Goal: Transaction & Acquisition: Book appointment/travel/reservation

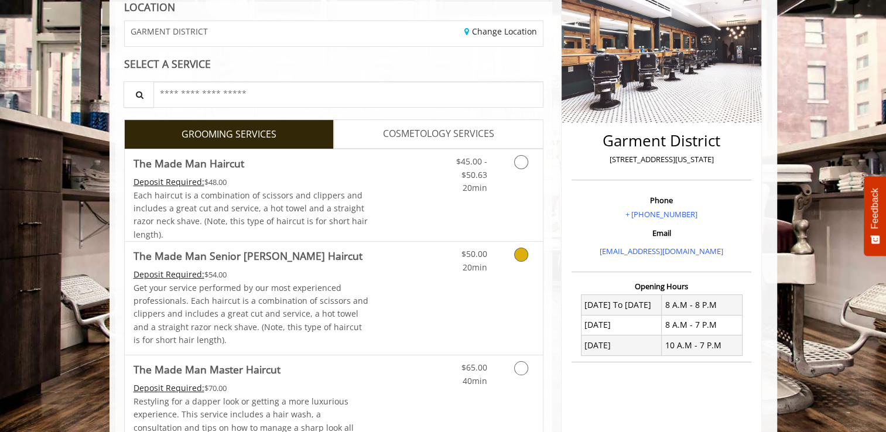
scroll to position [176, 0]
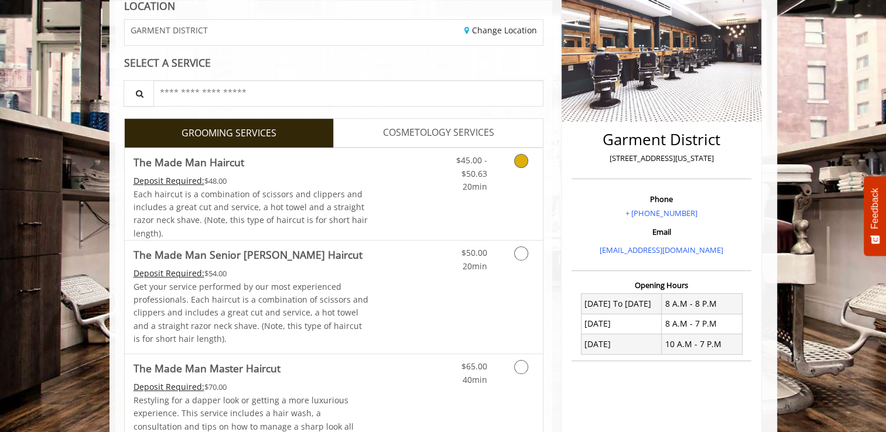
click at [516, 161] on icon "Grooming services" at bounding box center [521, 161] width 14 height 14
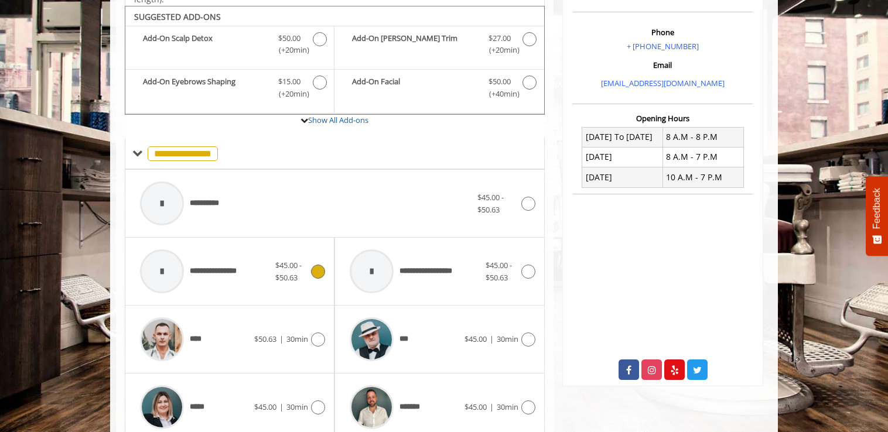
scroll to position [348, 0]
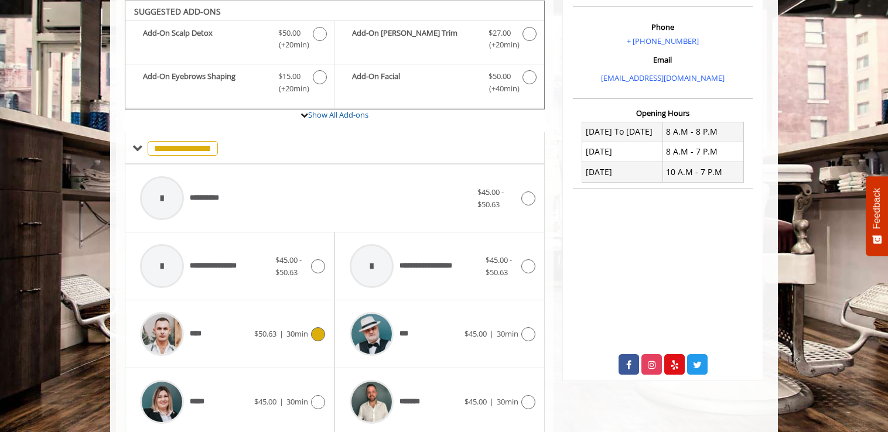
click at [223, 319] on div "****" at bounding box center [194, 334] width 120 height 56
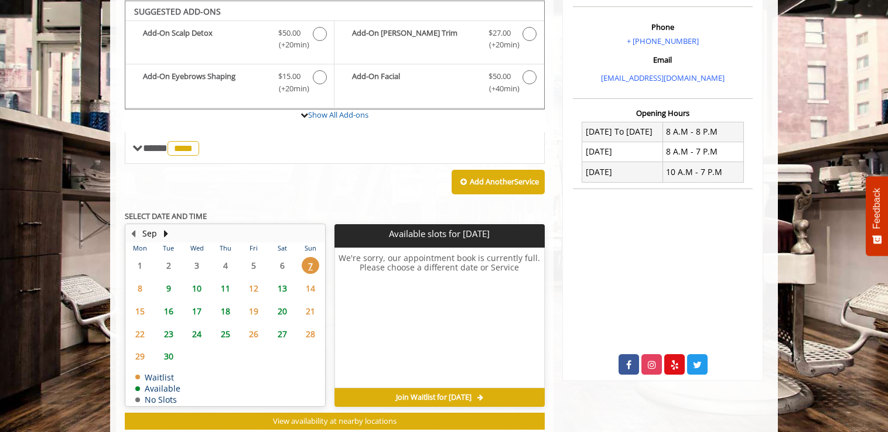
scroll to position [349, 0]
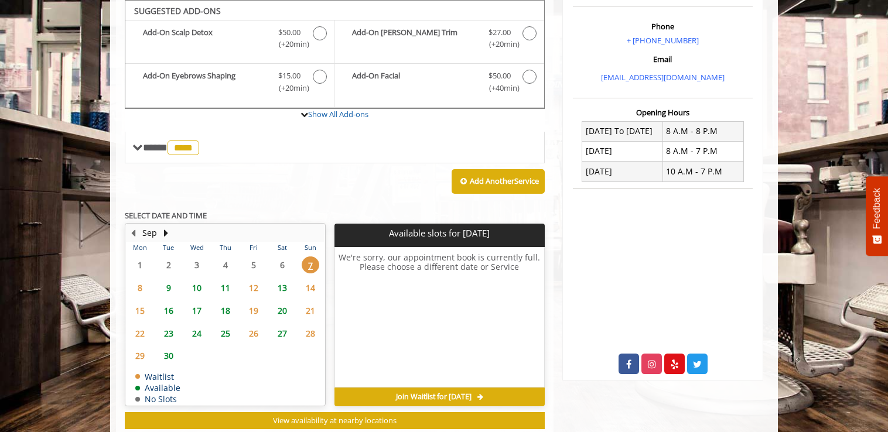
click at [281, 289] on span "13" at bounding box center [283, 287] width 18 height 17
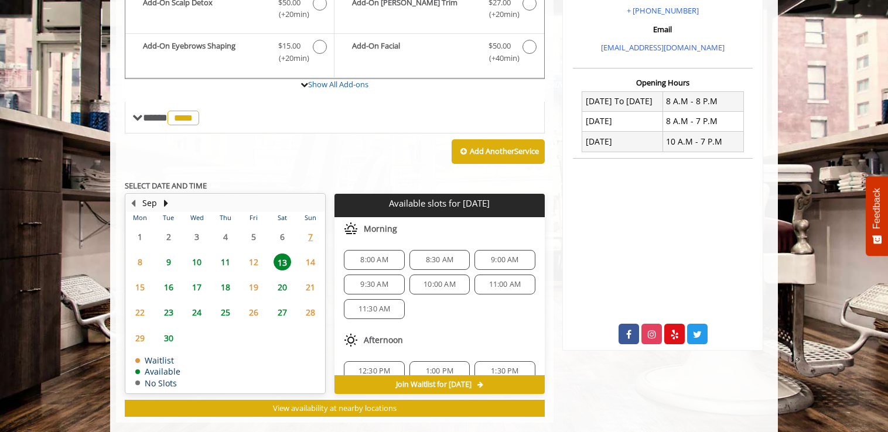
scroll to position [396, 0]
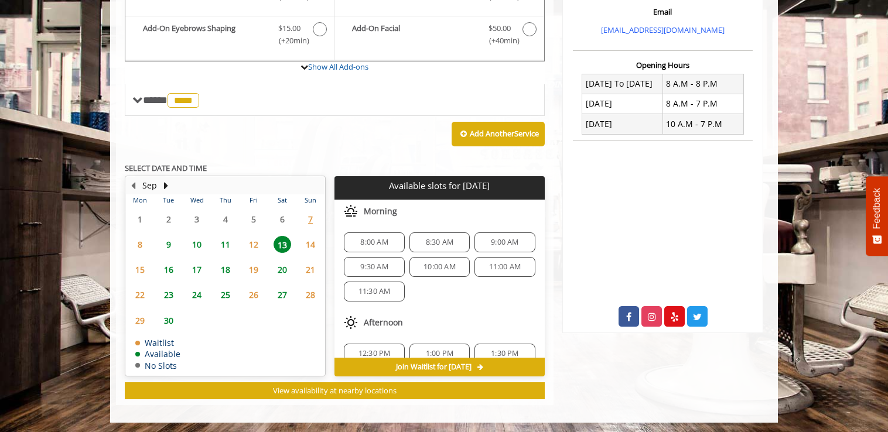
click at [440, 238] on span "8:30 AM" at bounding box center [440, 242] width 28 height 9
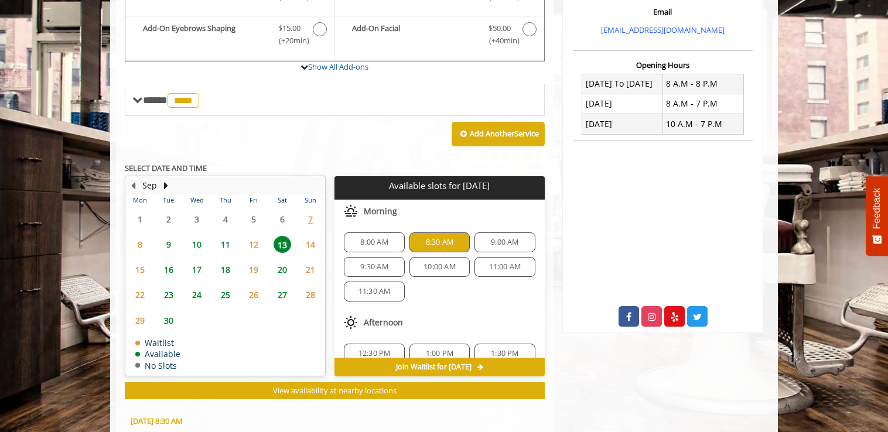
scroll to position [607, 0]
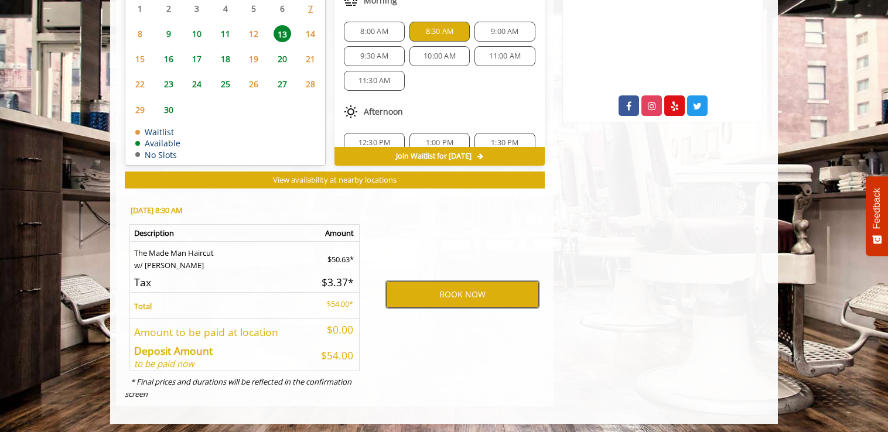
click at [431, 288] on button "BOOK NOW" at bounding box center [462, 294] width 153 height 27
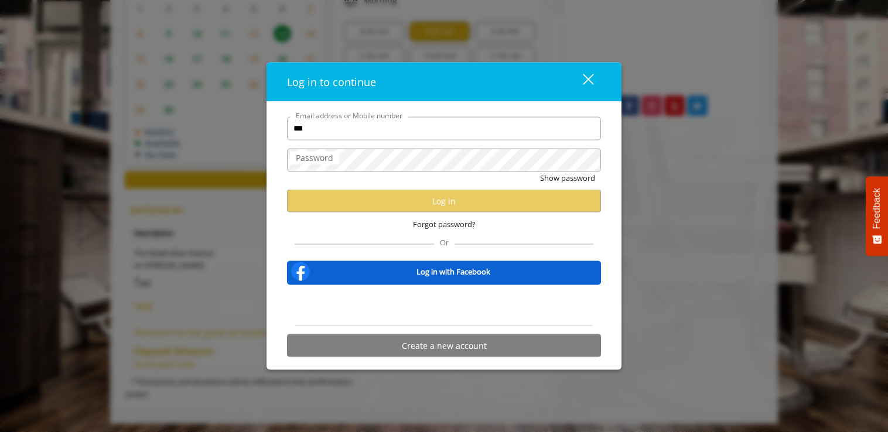
click at [297, 158] on label "Password" at bounding box center [314, 157] width 49 height 13
click at [318, 138] on input "***" at bounding box center [444, 128] width 314 height 23
type input "**********"
click at [333, 164] on label "Password" at bounding box center [314, 157] width 49 height 13
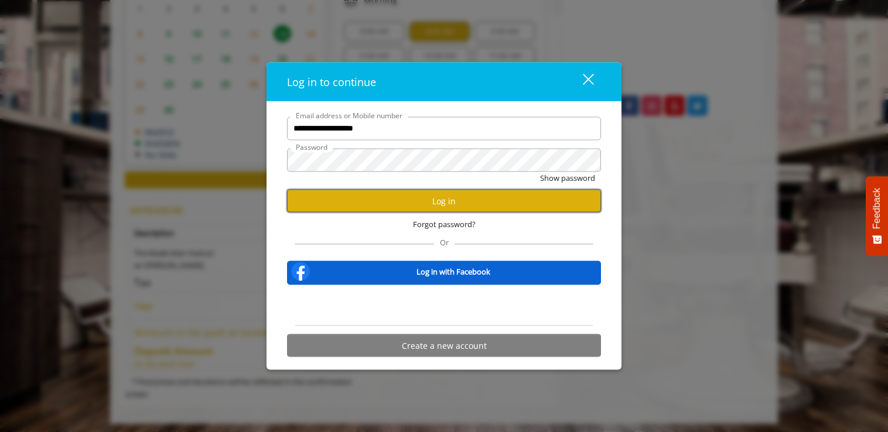
click at [468, 199] on button "Log in" at bounding box center [444, 201] width 314 height 23
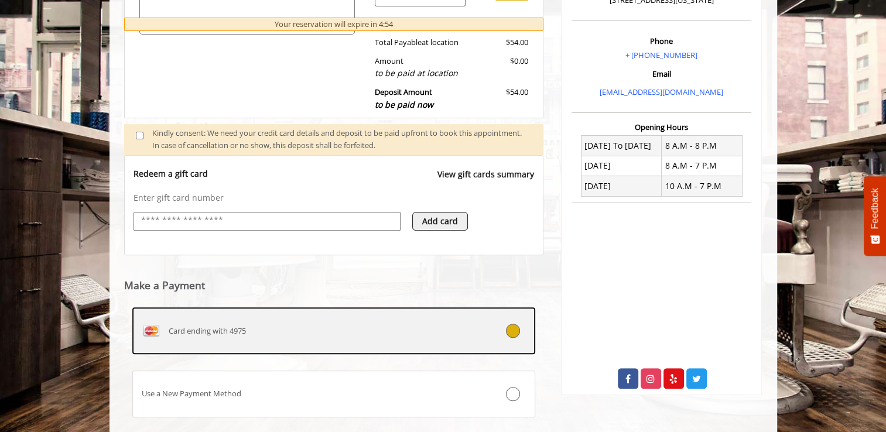
scroll to position [403, 0]
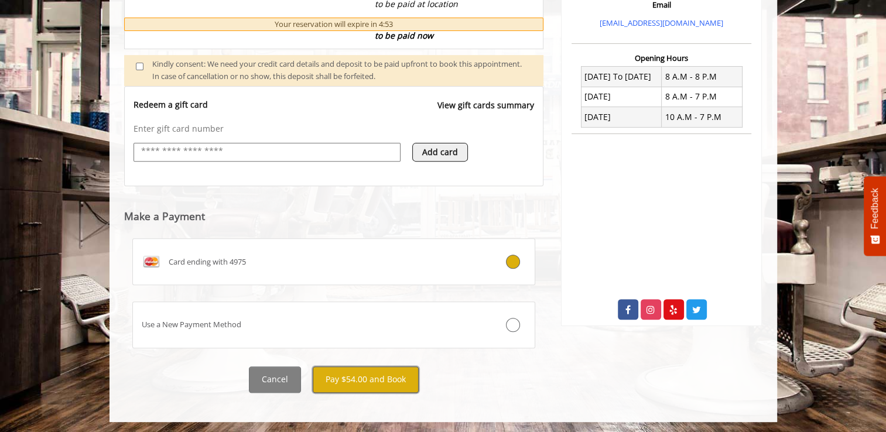
click at [361, 372] on button "Pay $54.00 and Book" at bounding box center [366, 380] width 106 height 26
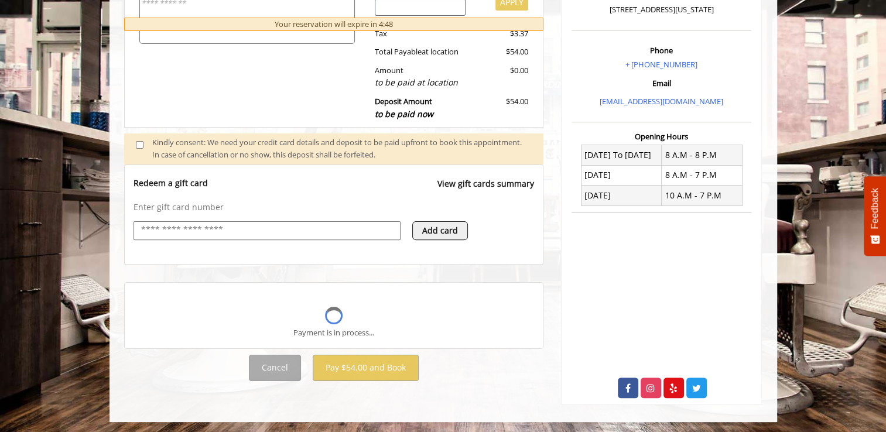
scroll to position [308, 0]
